Goal: Task Accomplishment & Management: Manage account settings

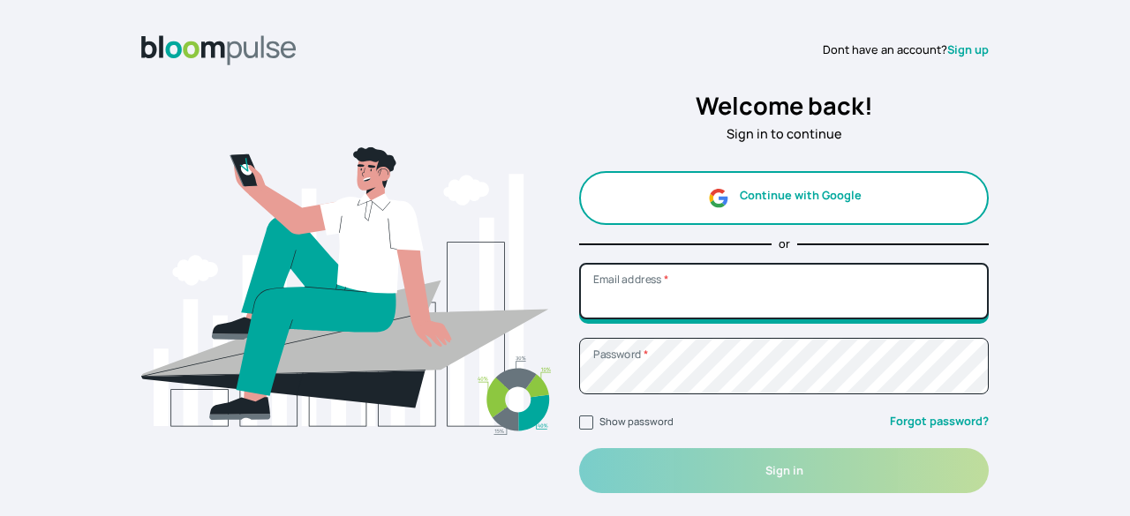
click at [756, 314] on input "Email address *" at bounding box center [784, 291] width 410 height 56
type input "[EMAIL_ADDRESS][DOMAIN_NAME]"
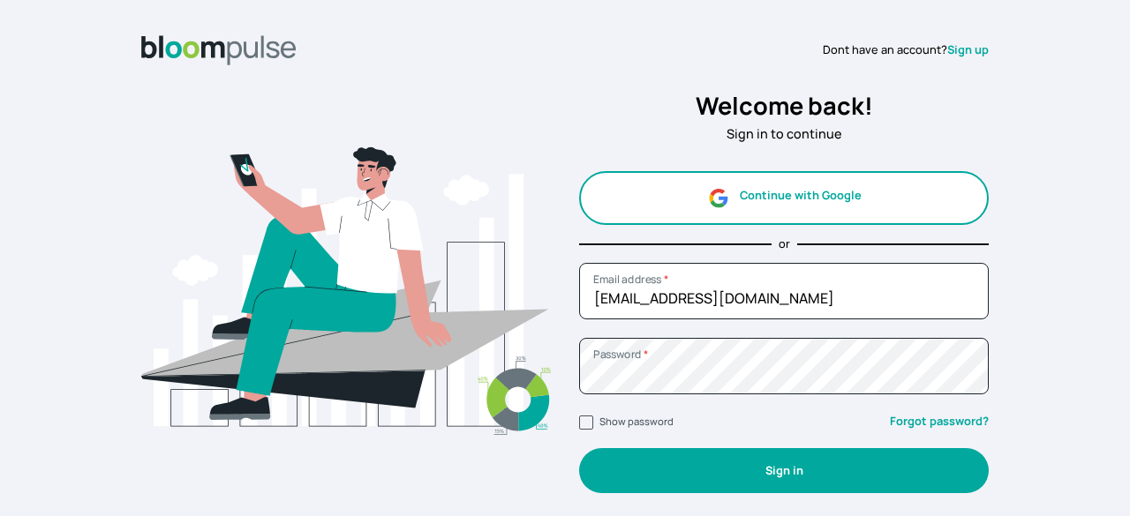
click at [719, 486] on button "Sign in" at bounding box center [784, 470] width 410 height 45
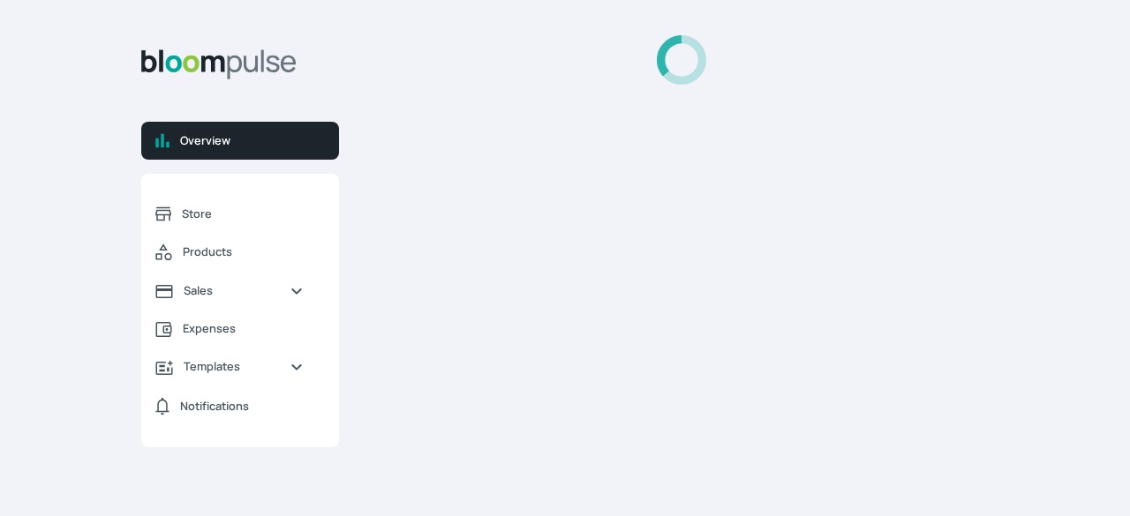
select select "2025"
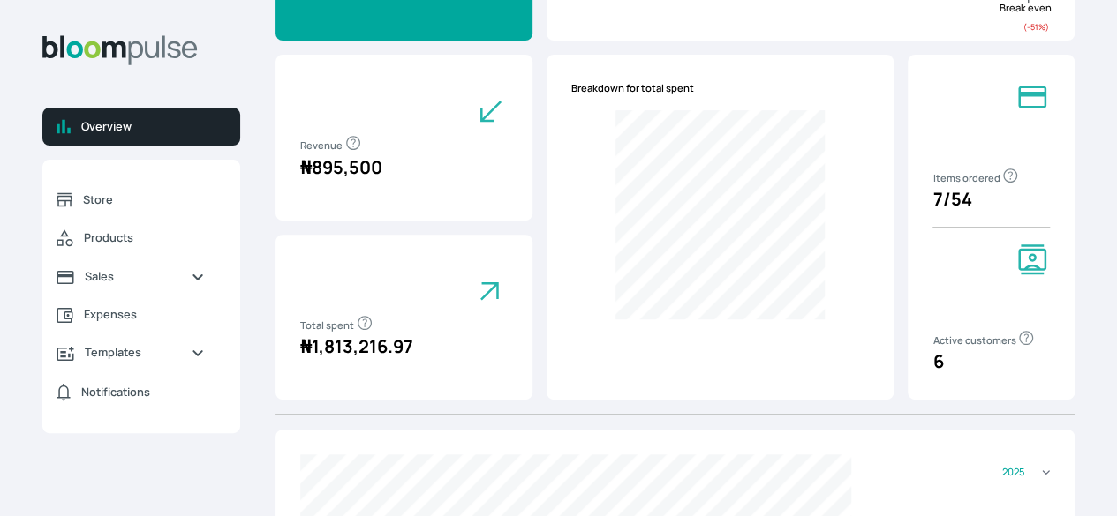
scroll to position [212, 0]
